Goal: Information Seeking & Learning: Check status

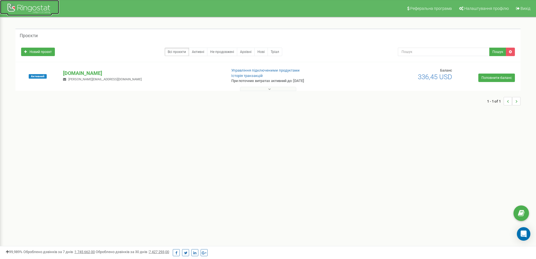
click at [38, 10] on div at bounding box center [29, 9] width 45 height 14
click at [82, 75] on p "[DOMAIN_NAME]" at bounding box center [142, 72] width 159 height 7
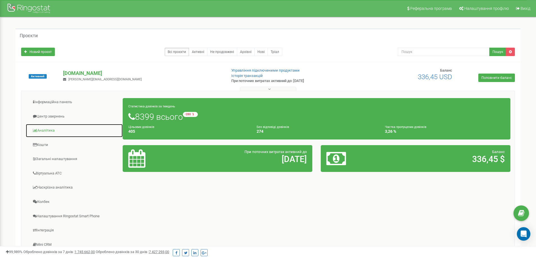
click at [45, 130] on link "Аналiтика" at bounding box center [74, 131] width 97 height 14
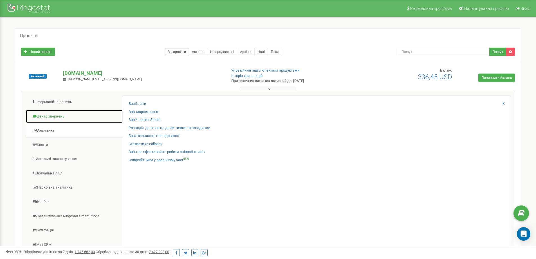
click at [54, 116] on link "Центр звернень" at bounding box center [74, 116] width 97 height 14
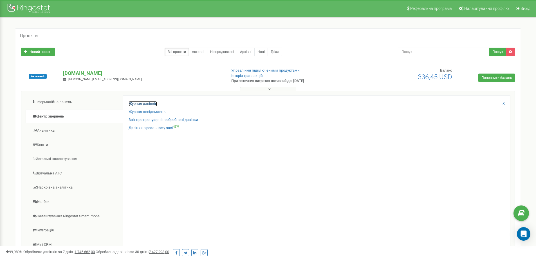
click at [151, 102] on link "Журнал дзвінків" at bounding box center [143, 103] width 28 height 5
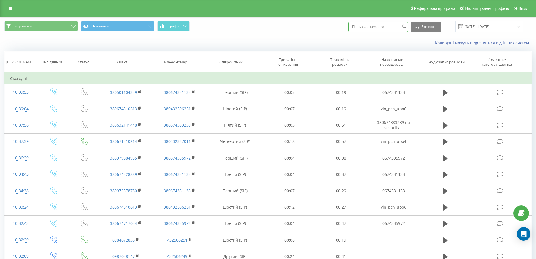
click at [384, 24] on input at bounding box center [378, 27] width 60 height 10
type input "0963430111"
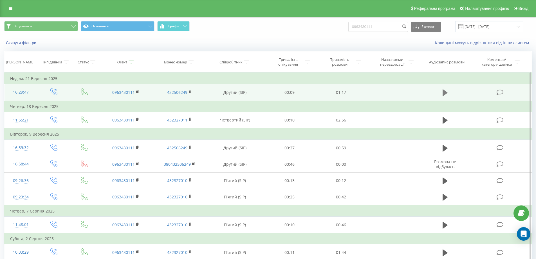
click at [445, 93] on icon at bounding box center [445, 92] width 5 height 7
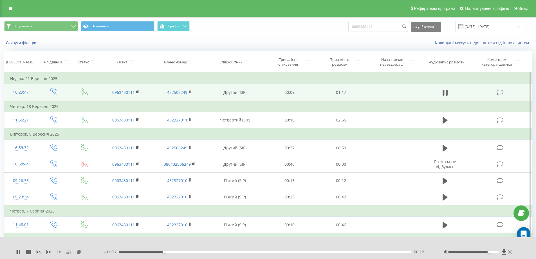
drag, startPoint x: 474, startPoint y: 251, endPoint x: 488, endPoint y: 252, distance: 14.4
click at [488, 252] on div "Accessibility label" at bounding box center [489, 251] width 2 height 2
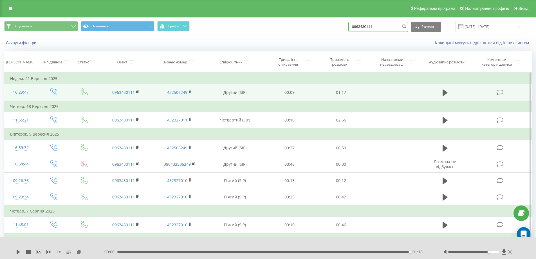
drag, startPoint x: 389, startPoint y: 26, endPoint x: 376, endPoint y: 25, distance: 12.7
click at [376, 25] on input "0963430111" at bounding box center [378, 27] width 60 height 10
click at [387, 26] on input "0963430111" at bounding box center [378, 27] width 60 height 10
drag, startPoint x: 385, startPoint y: 26, endPoint x: 334, endPoint y: 24, distance: 50.7
click at [334, 24] on div "Всі дзвінки Основний Графік 0963430111 Експорт .csv .xls .xlsx [DATE] - [DATE]" at bounding box center [267, 26] width 527 height 11
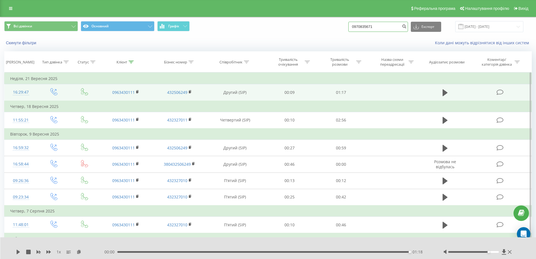
type input "0970835671"
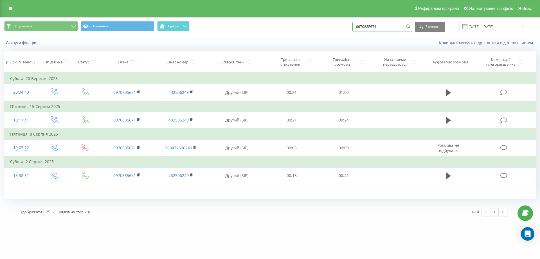
drag, startPoint x: 393, startPoint y: 28, endPoint x: 353, endPoint y: 26, distance: 40.5
click at [353, 26] on div "Всі дзвінки Основний Графік 0970835671 Експорт .csv .xls .xlsx 23.06.2025 - 23.…" at bounding box center [270, 26] width 532 height 11
type input "0682440488"
click at [411, 26] on icon "submit" at bounding box center [408, 25] width 5 height 3
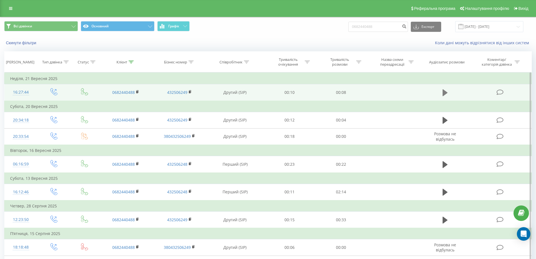
click at [446, 92] on icon at bounding box center [445, 92] width 5 height 7
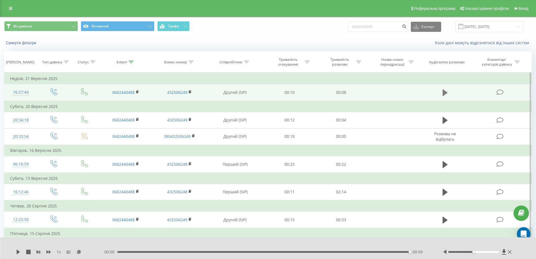
click at [443, 93] on icon at bounding box center [445, 92] width 5 height 7
click at [123, 252] on div "00:09" at bounding box center [263, 252] width 293 height 2
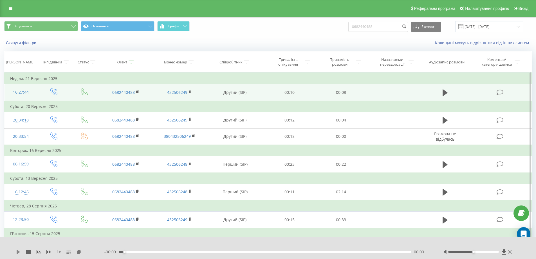
click at [20, 254] on button at bounding box center [18, 251] width 5 height 5
drag, startPoint x: 386, startPoint y: 25, endPoint x: 334, endPoint y: 17, distance: 52.8
click at [334, 17] on div "Всі дзвінки Основний Графік 0682440488 Експорт .csv .xls .xlsx 23.06.2025 - 23.…" at bounding box center [267, 26] width 535 height 19
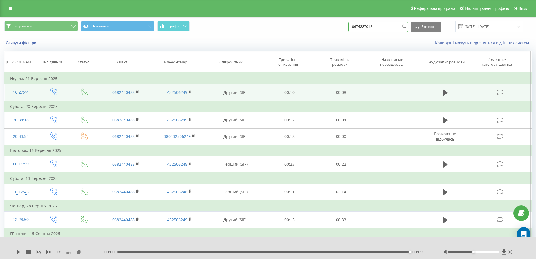
type input "0674337012"
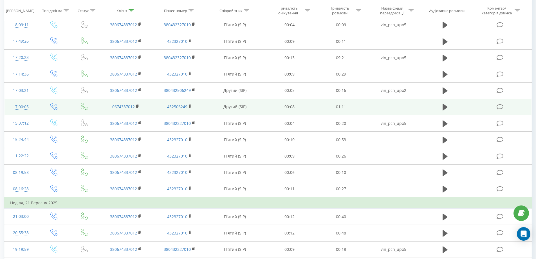
scroll to position [127, 0]
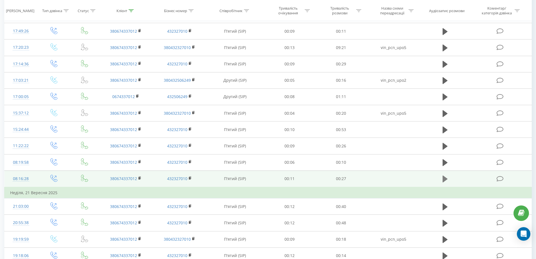
click at [447, 178] on icon at bounding box center [445, 179] width 5 height 8
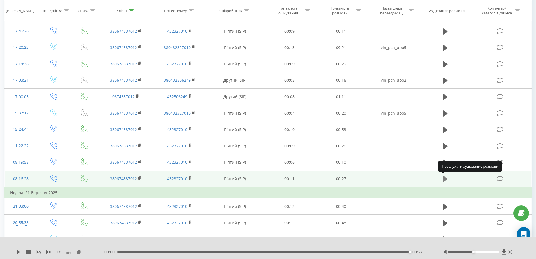
click at [445, 178] on icon at bounding box center [445, 178] width 5 height 7
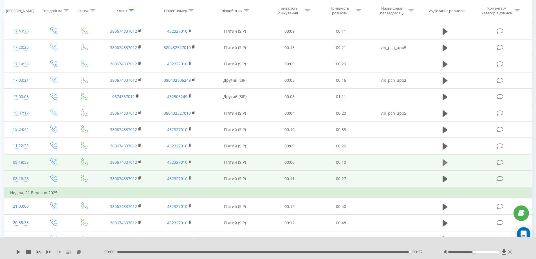
click at [445, 163] on icon at bounding box center [445, 162] width 5 height 7
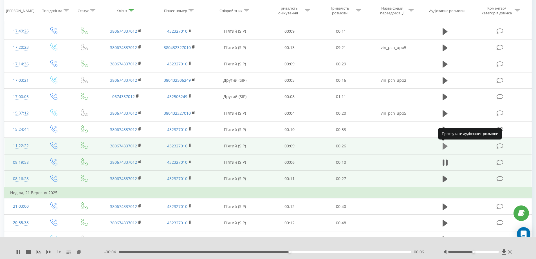
click at [444, 147] on icon at bounding box center [445, 146] width 5 height 7
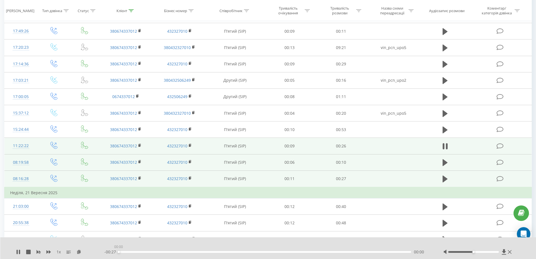
drag, startPoint x: 134, startPoint y: 250, endPoint x: 116, endPoint y: 250, distance: 17.4
click at [116, 250] on div "- 00:27 00:00 00:00" at bounding box center [266, 252] width 325 height 6
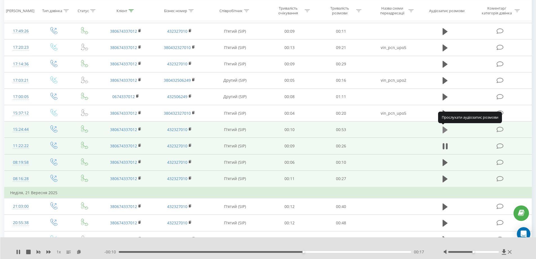
click at [444, 130] on icon at bounding box center [445, 129] width 5 height 7
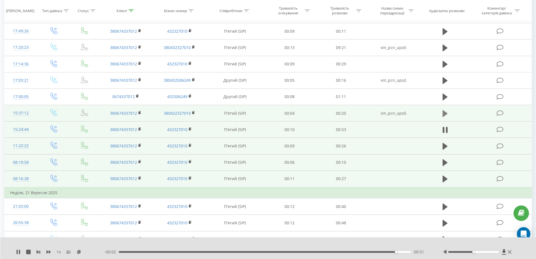
click at [446, 115] on icon at bounding box center [445, 113] width 5 height 8
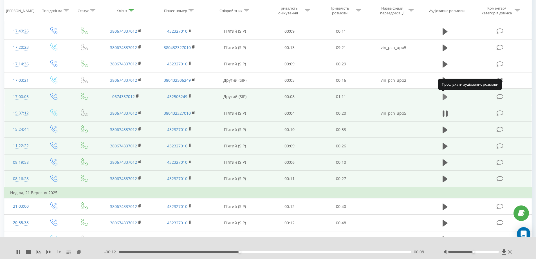
click at [446, 96] on icon at bounding box center [445, 96] width 5 height 7
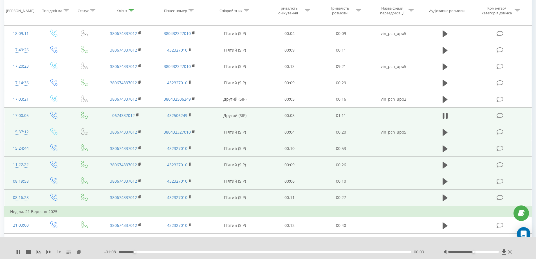
scroll to position [98, 0]
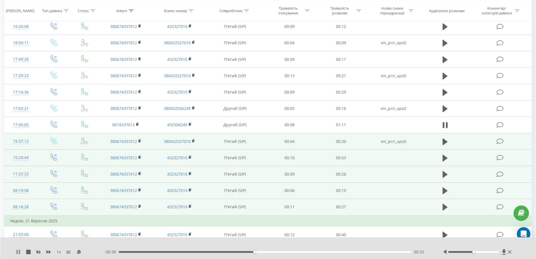
click at [17, 252] on icon at bounding box center [17, 251] width 1 height 5
click at [446, 142] on icon at bounding box center [445, 141] width 5 height 7
click at [443, 142] on icon at bounding box center [444, 141] width 2 height 6
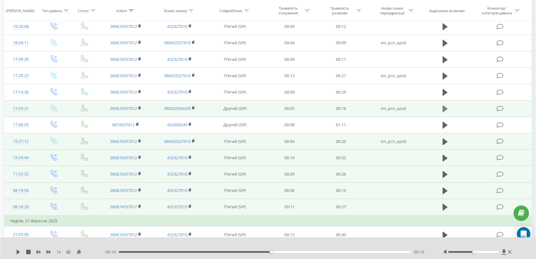
click at [447, 106] on icon at bounding box center [445, 109] width 5 height 8
click at [445, 124] on icon at bounding box center [445, 125] width 5 height 7
click at [444, 109] on icon at bounding box center [445, 108] width 5 height 7
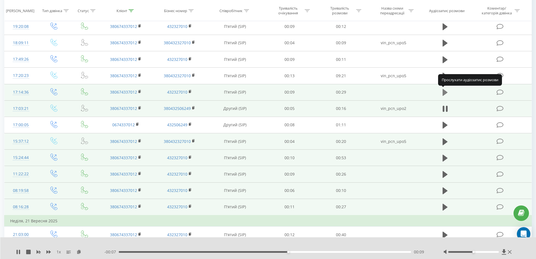
click at [443, 93] on icon at bounding box center [445, 92] width 5 height 7
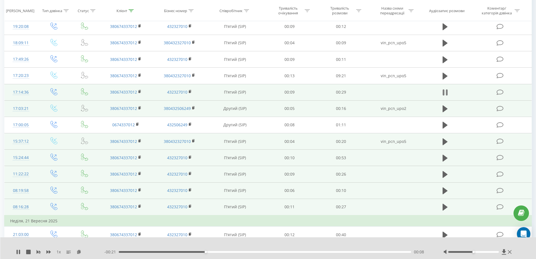
click at [448, 91] on button at bounding box center [445, 92] width 8 height 8
click at [19, 251] on icon at bounding box center [18, 251] width 3 height 5
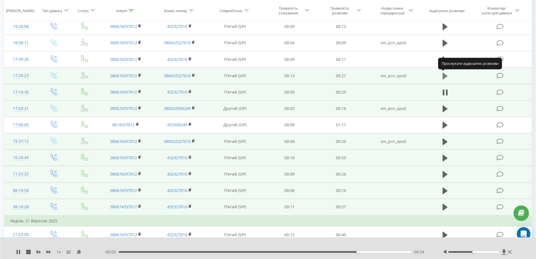
click at [446, 76] on icon at bounding box center [445, 76] width 5 height 7
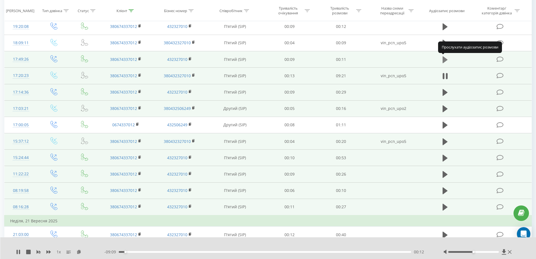
click at [445, 60] on icon at bounding box center [445, 59] width 5 height 7
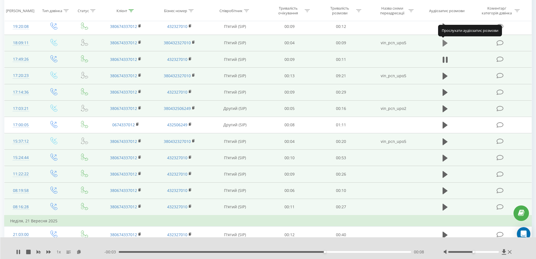
click at [445, 42] on icon at bounding box center [445, 43] width 5 height 7
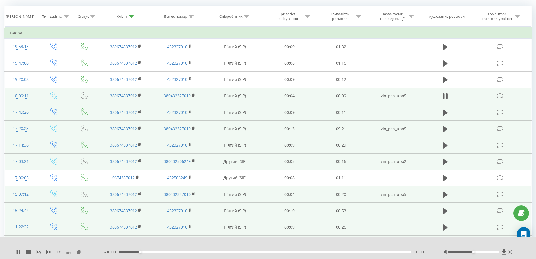
scroll to position [42, 0]
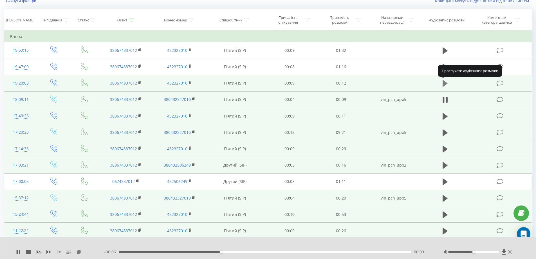
click at [446, 82] on icon at bounding box center [445, 83] width 5 height 7
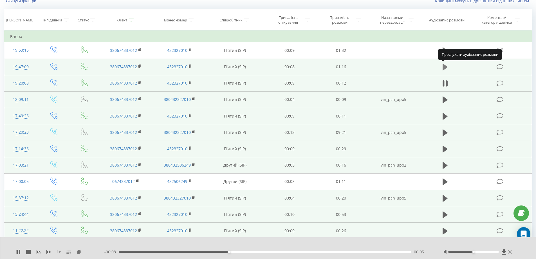
click at [445, 66] on icon at bounding box center [445, 67] width 5 height 7
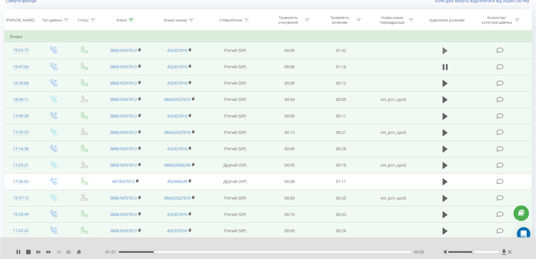
click at [444, 50] on icon at bounding box center [445, 50] width 5 height 7
click at [17, 251] on icon at bounding box center [17, 251] width 1 height 5
